Goal: Transaction & Acquisition: Purchase product/service

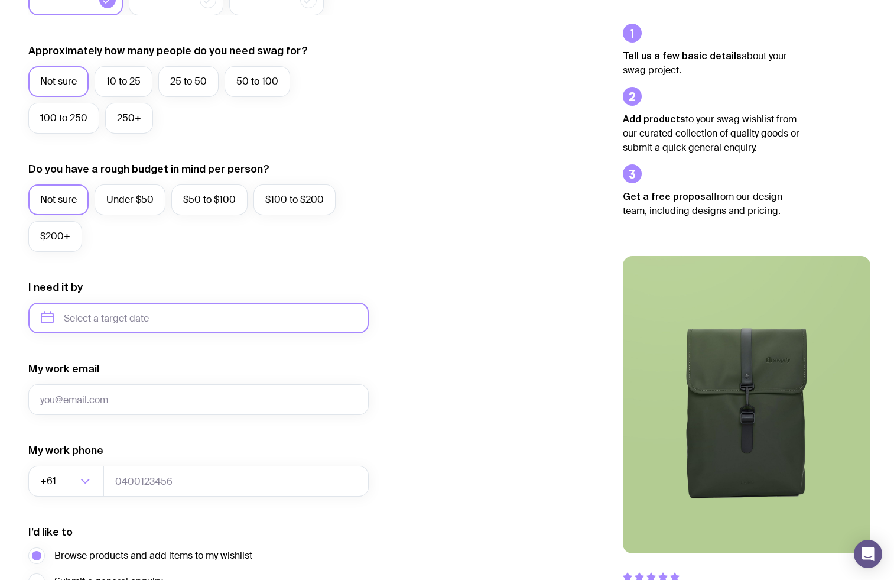
scroll to position [303, 0]
click at [125, 304] on input "text" at bounding box center [198, 319] width 340 height 31
click at [97, 456] on button "Nov" at bounding box center [103, 465] width 43 height 24
type input "[DATE]"
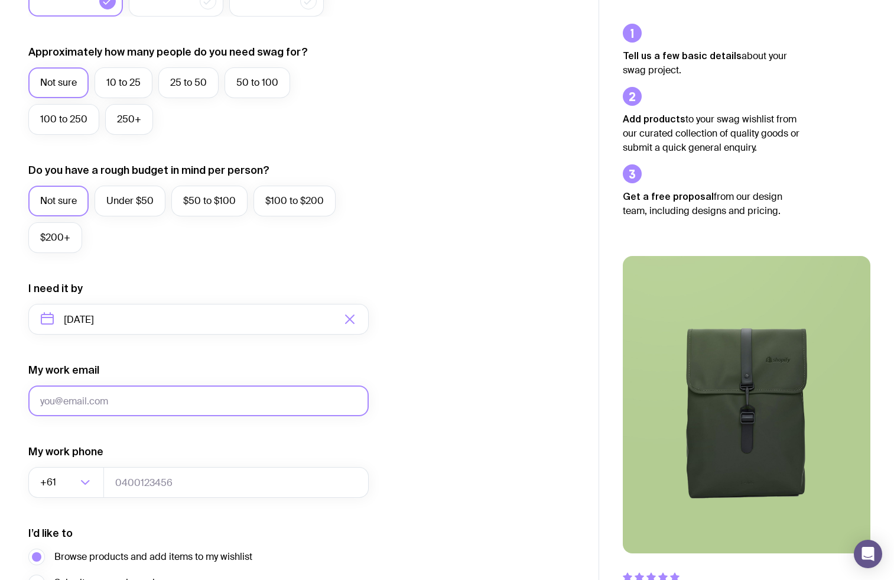
click at [74, 394] on input "My work email" at bounding box center [198, 400] width 340 height 31
type input "[EMAIL_ADDRESS][DOMAIN_NAME]"
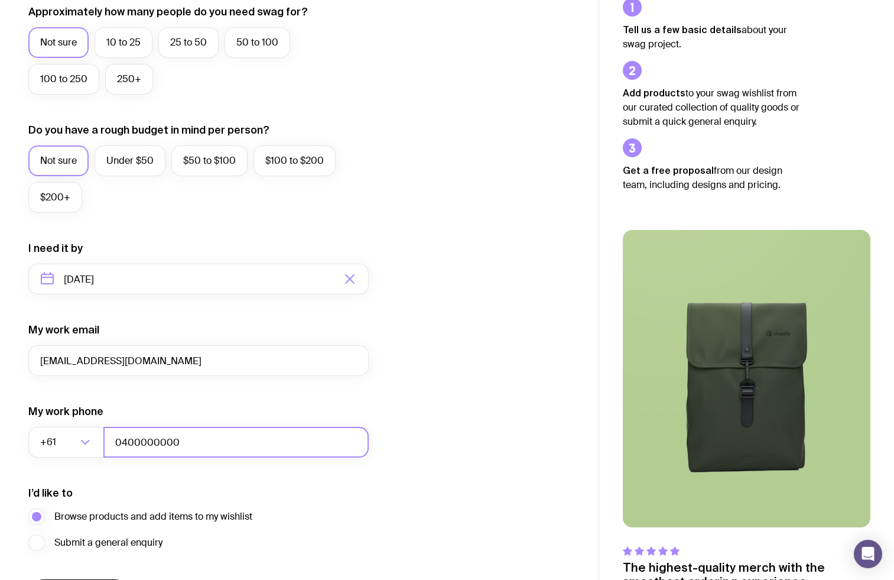
scroll to position [425, 0]
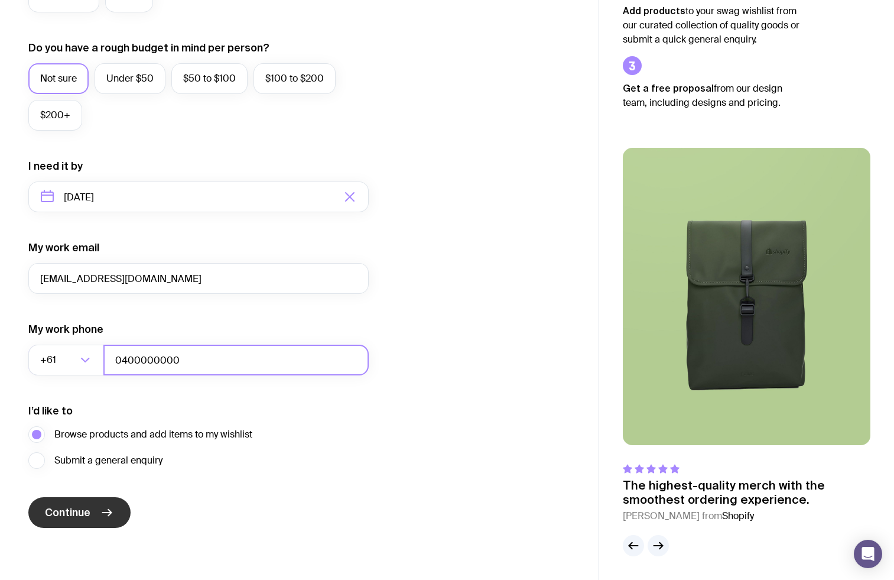
type input "0400000000"
click at [86, 517] on span "Continue" at bounding box center [68, 512] width 46 height 14
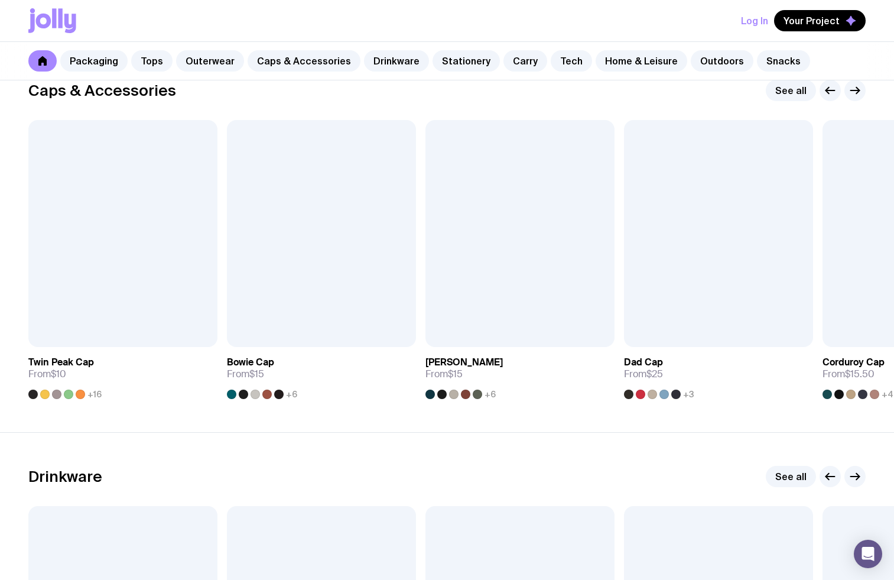
scroll to position [1356, 0]
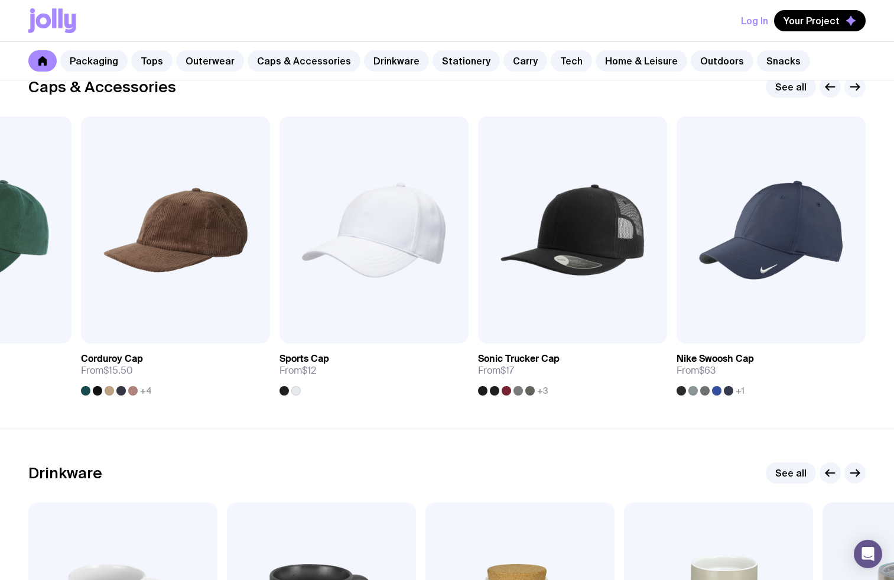
click at [853, 87] on icon "button" at bounding box center [855, 87] width 9 height 0
click at [784, 87] on link "See all" at bounding box center [791, 86] width 50 height 21
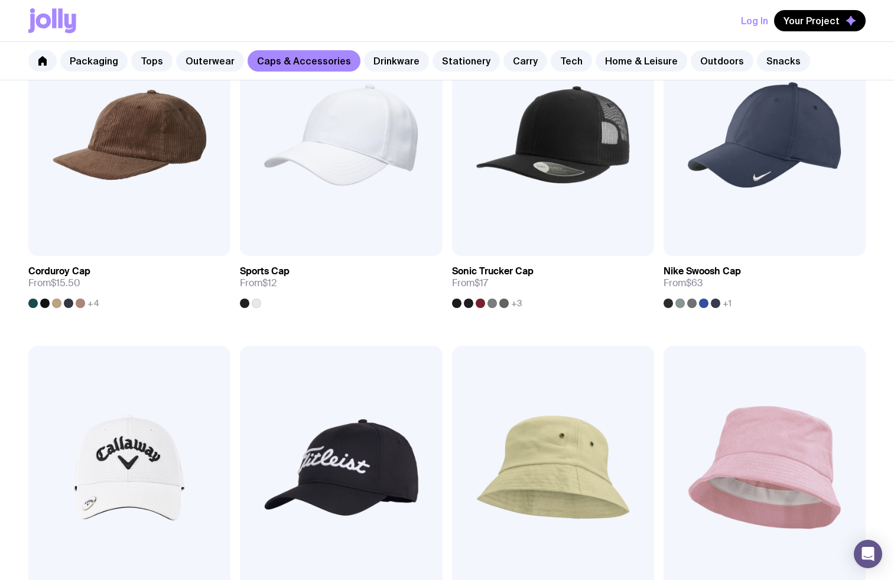
scroll to position [1377, 0]
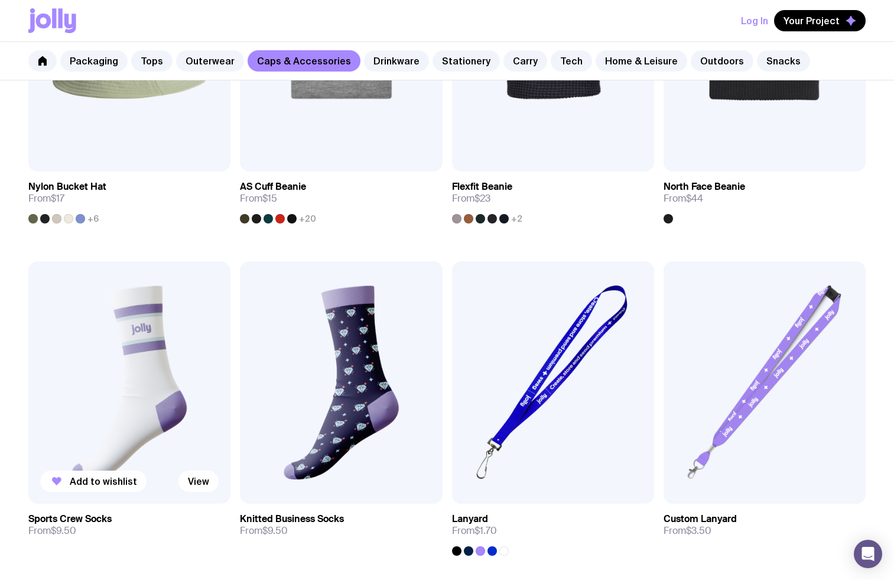
click at [134, 407] on img at bounding box center [129, 382] width 202 height 243
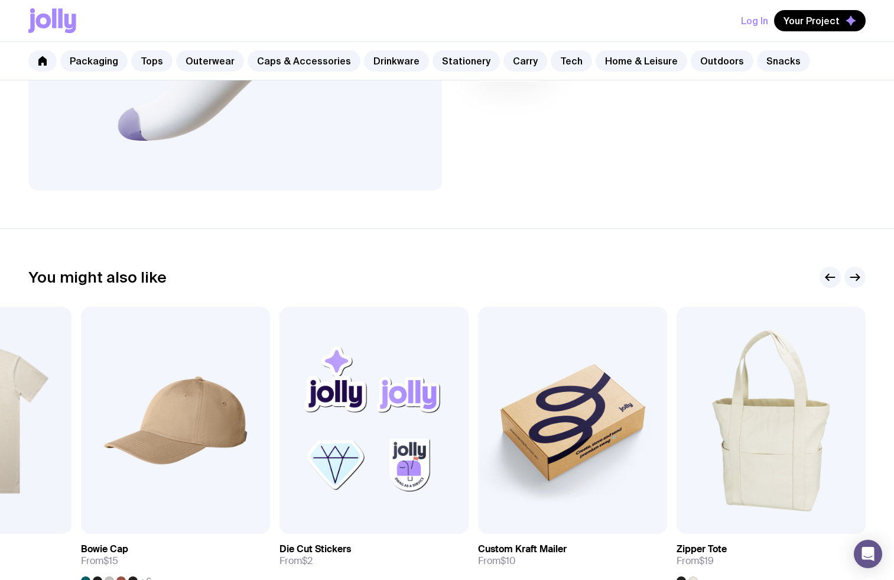
scroll to position [598, 0]
